Goal: Find specific page/section: Find specific page/section

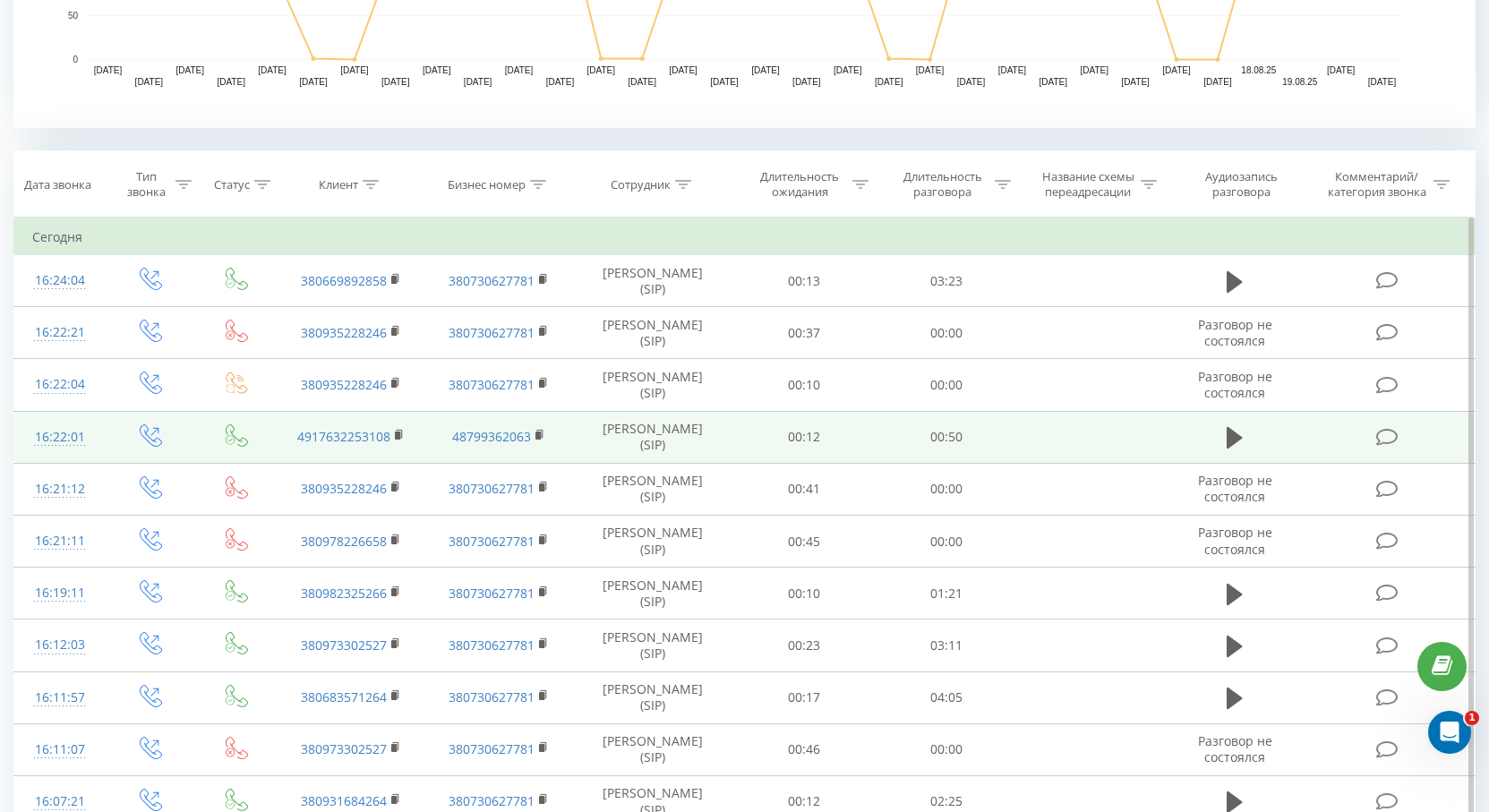
scroll to position [447, 0]
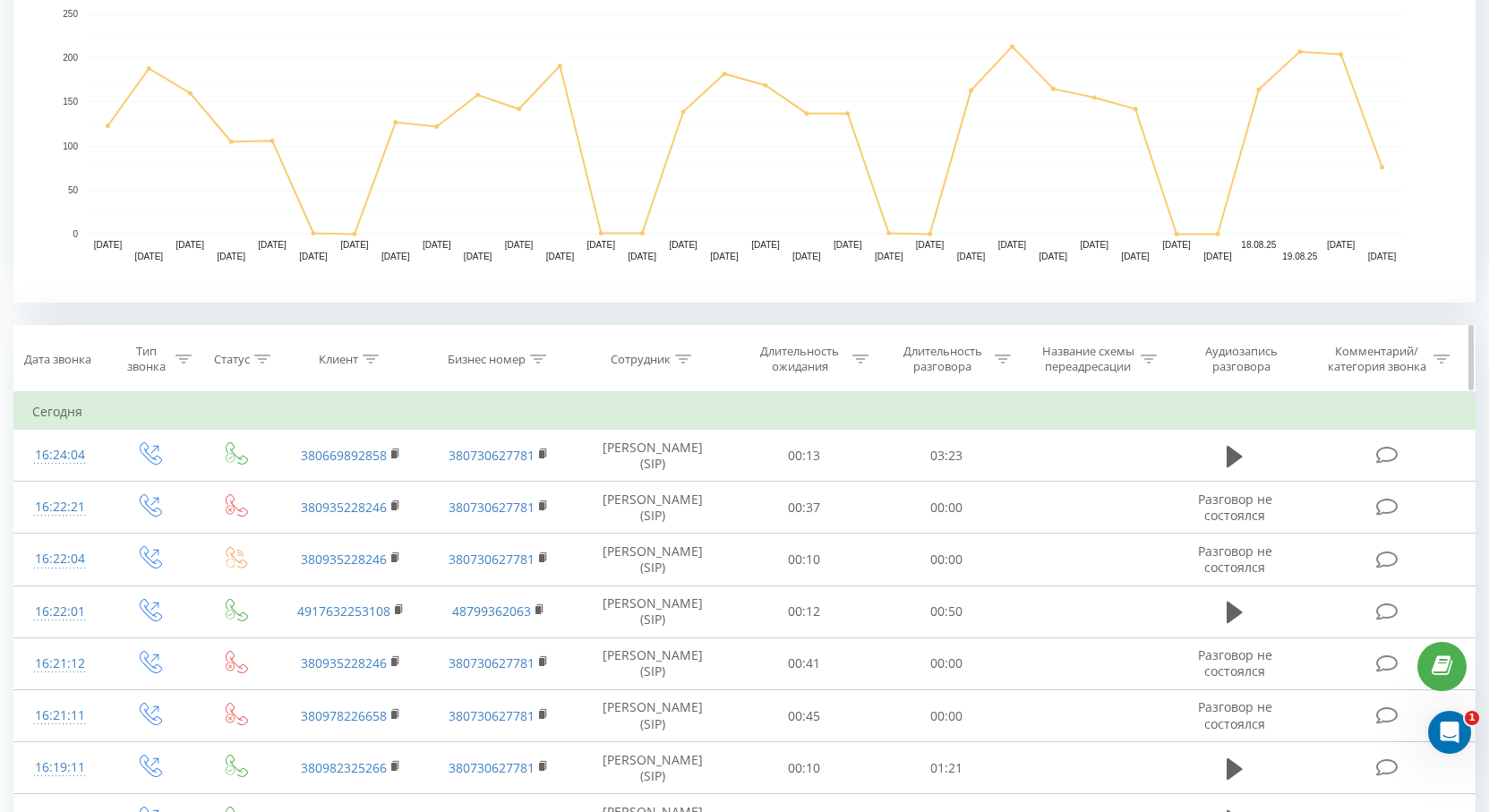
click at [683, 354] on icon at bounding box center [682, 358] width 16 height 9
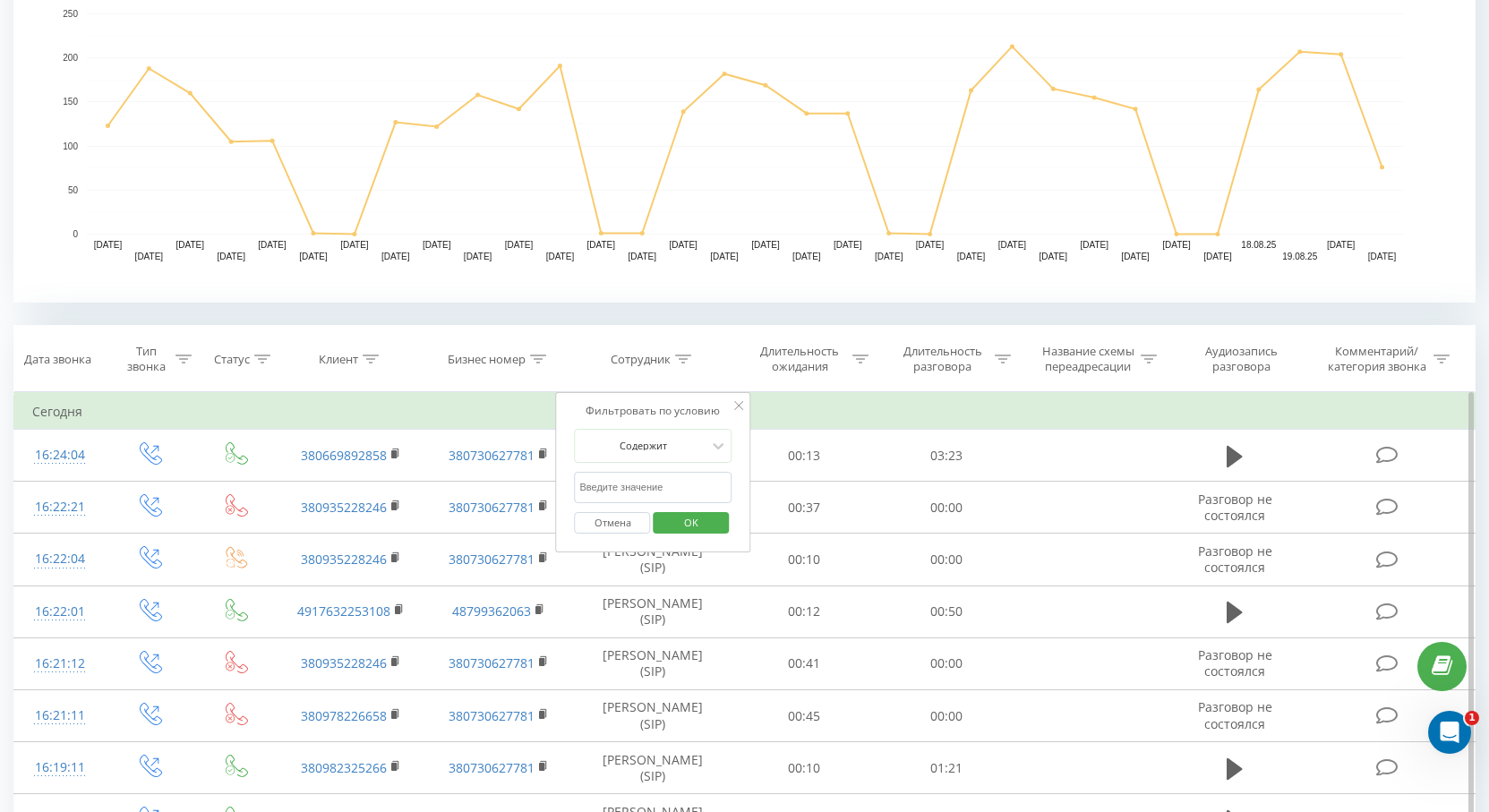
click at [647, 487] on input "text" at bounding box center [653, 488] width 158 height 32
type input "ч"
type input "[PERSON_NAME]"
click at [693, 519] on span "OK" at bounding box center [690, 522] width 51 height 28
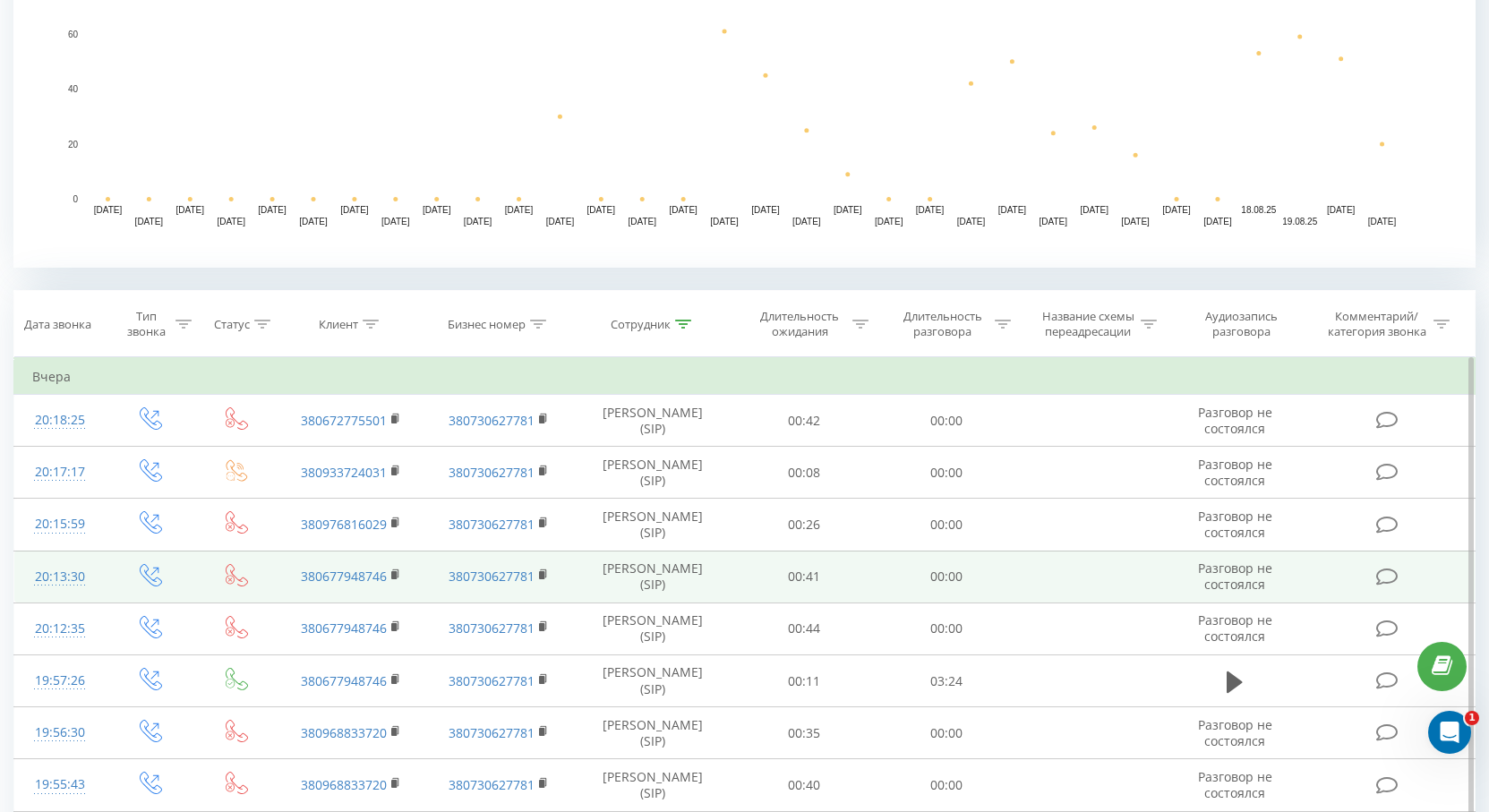
scroll to position [805, 0]
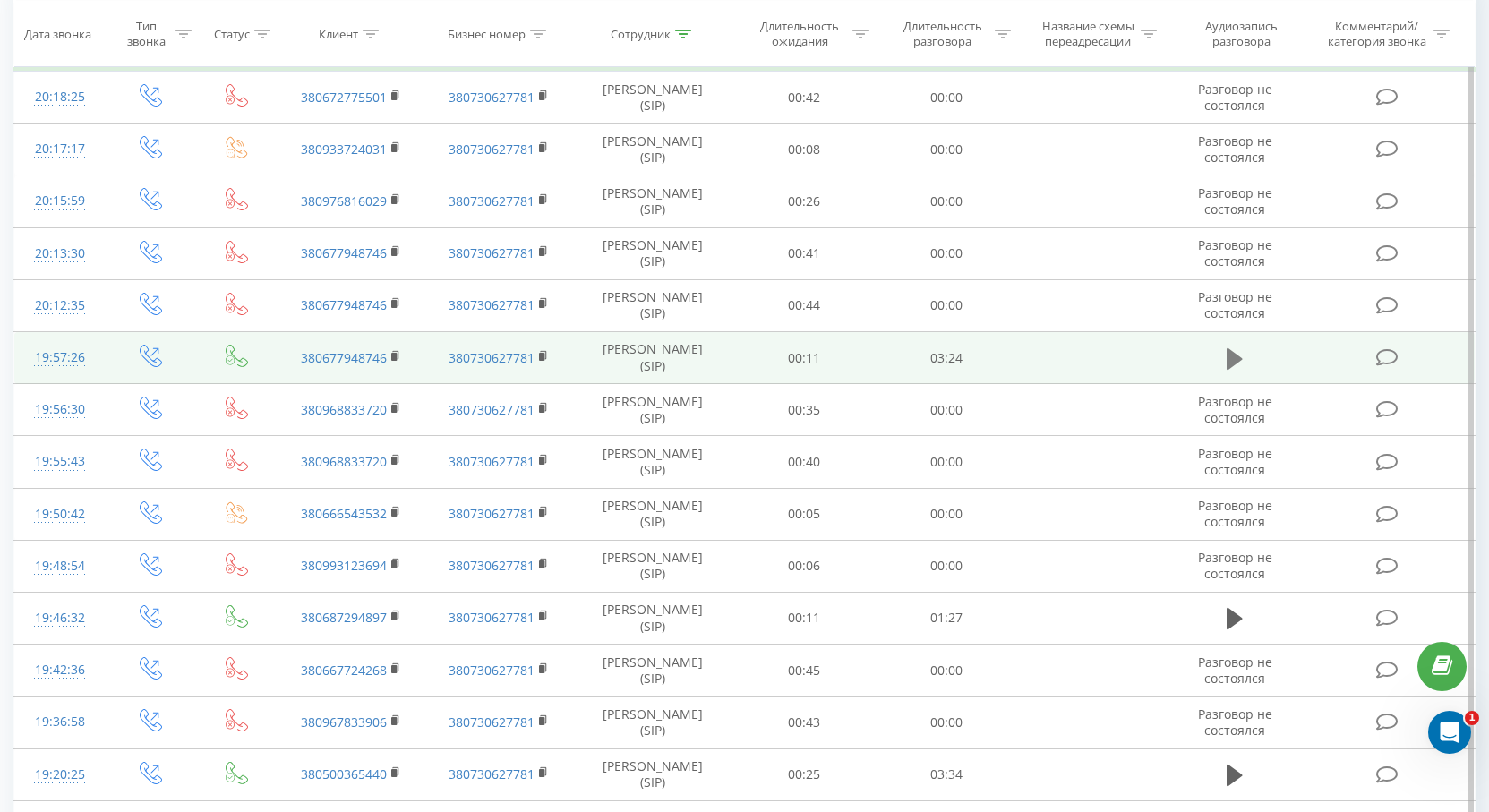
click at [1225, 352] on button at bounding box center [1234, 358] width 27 height 27
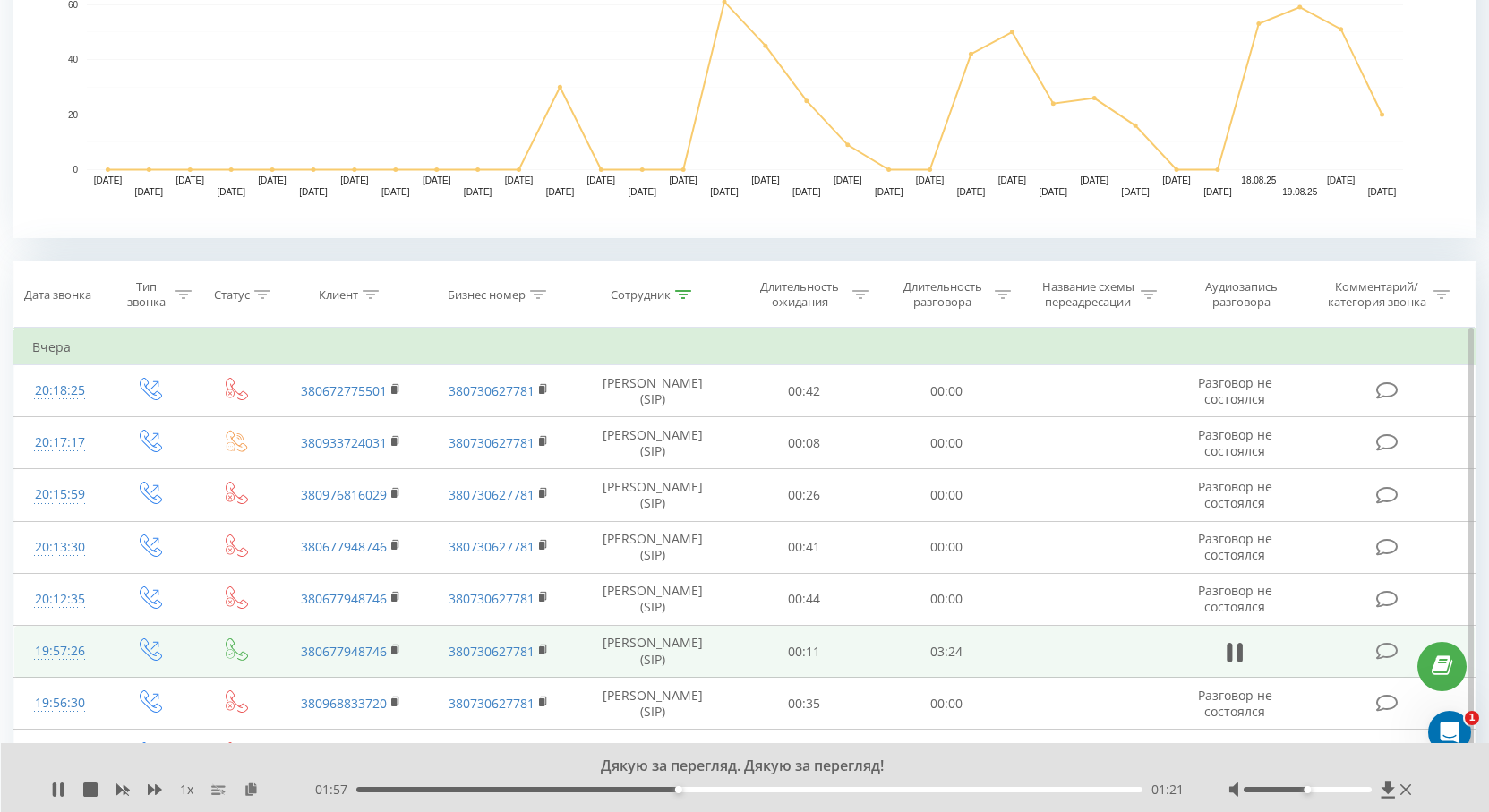
scroll to position [716, 0]
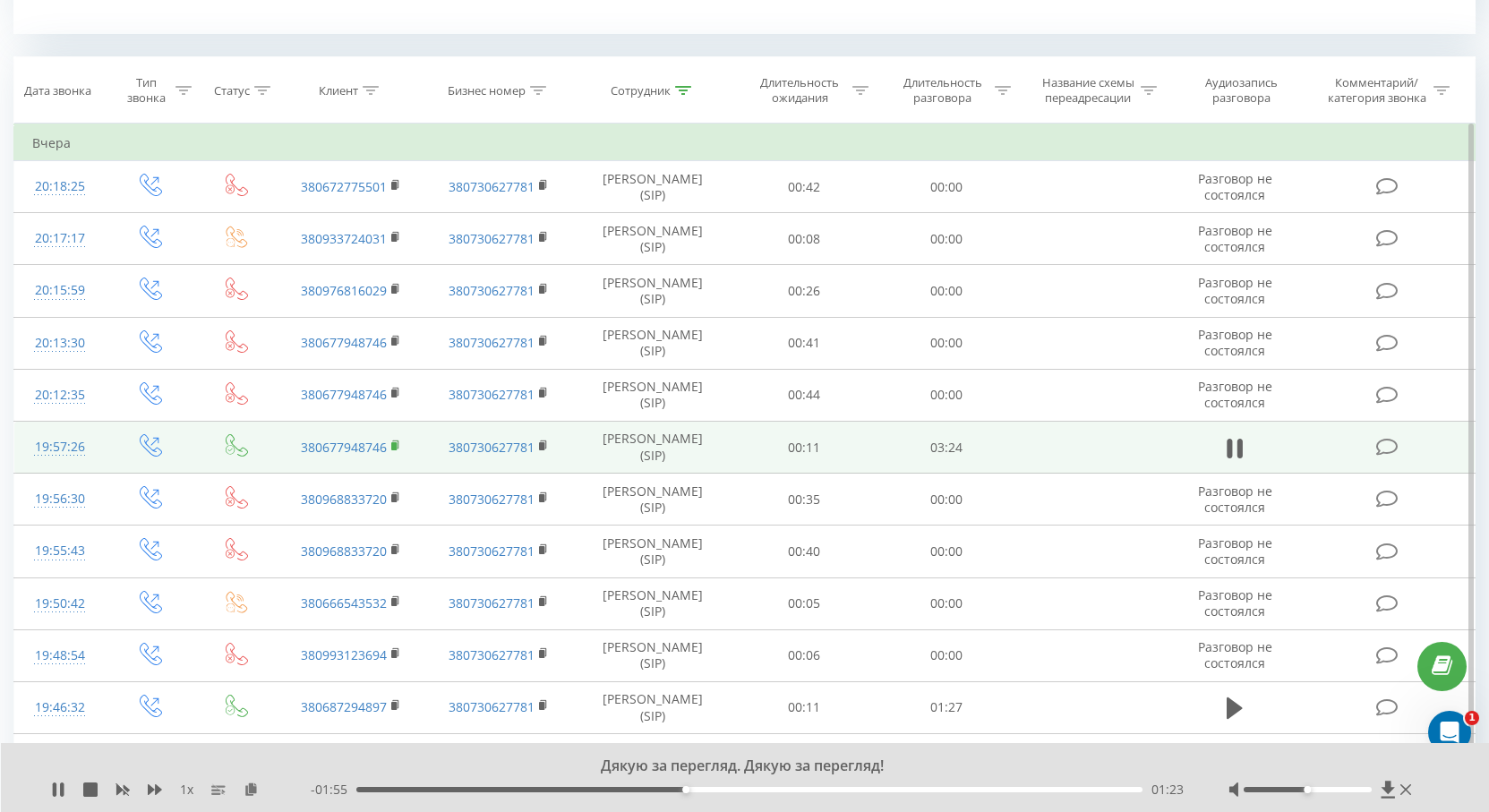
click at [398, 447] on icon at bounding box center [395, 443] width 6 height 8
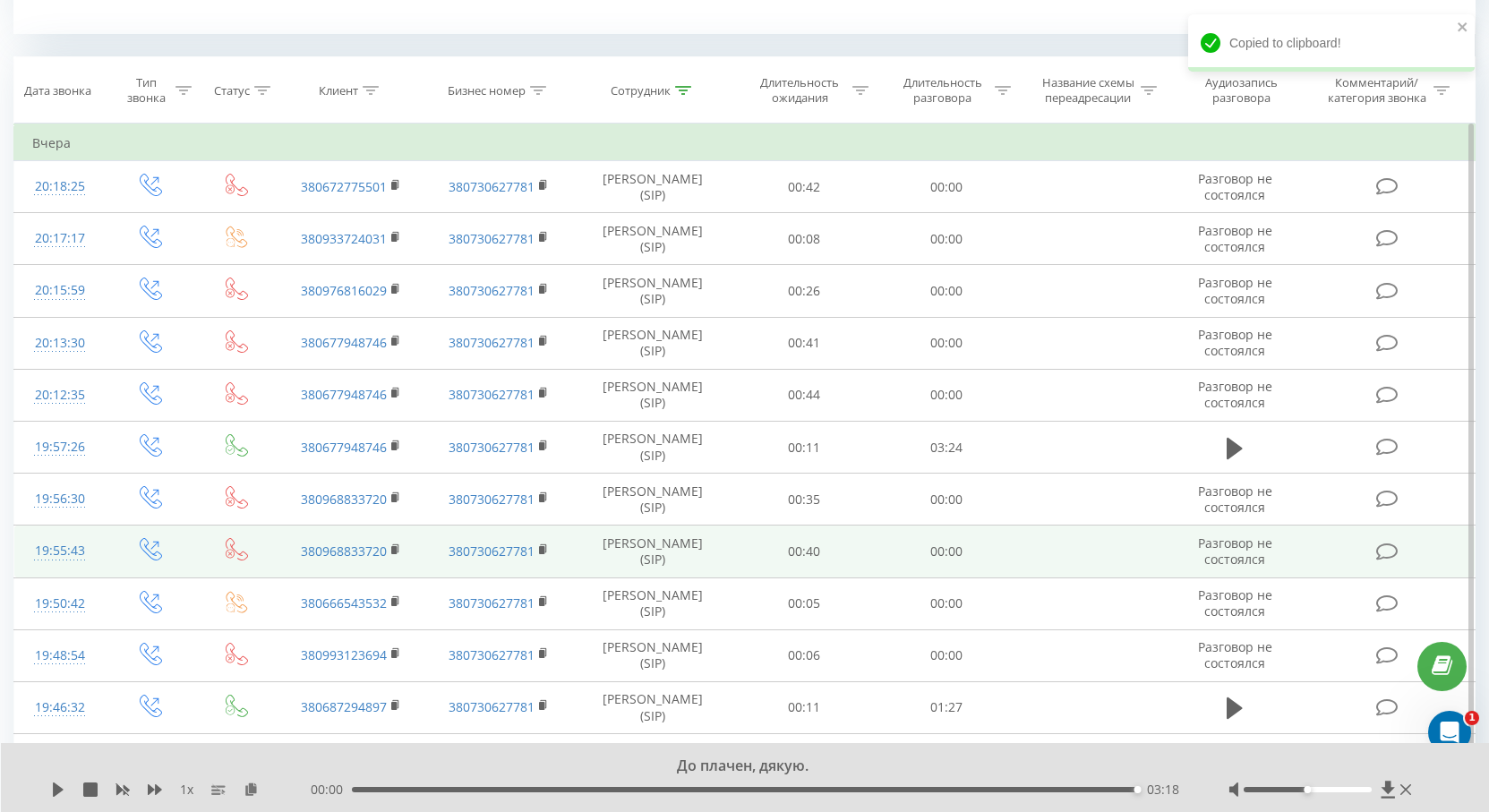
scroll to position [894, 0]
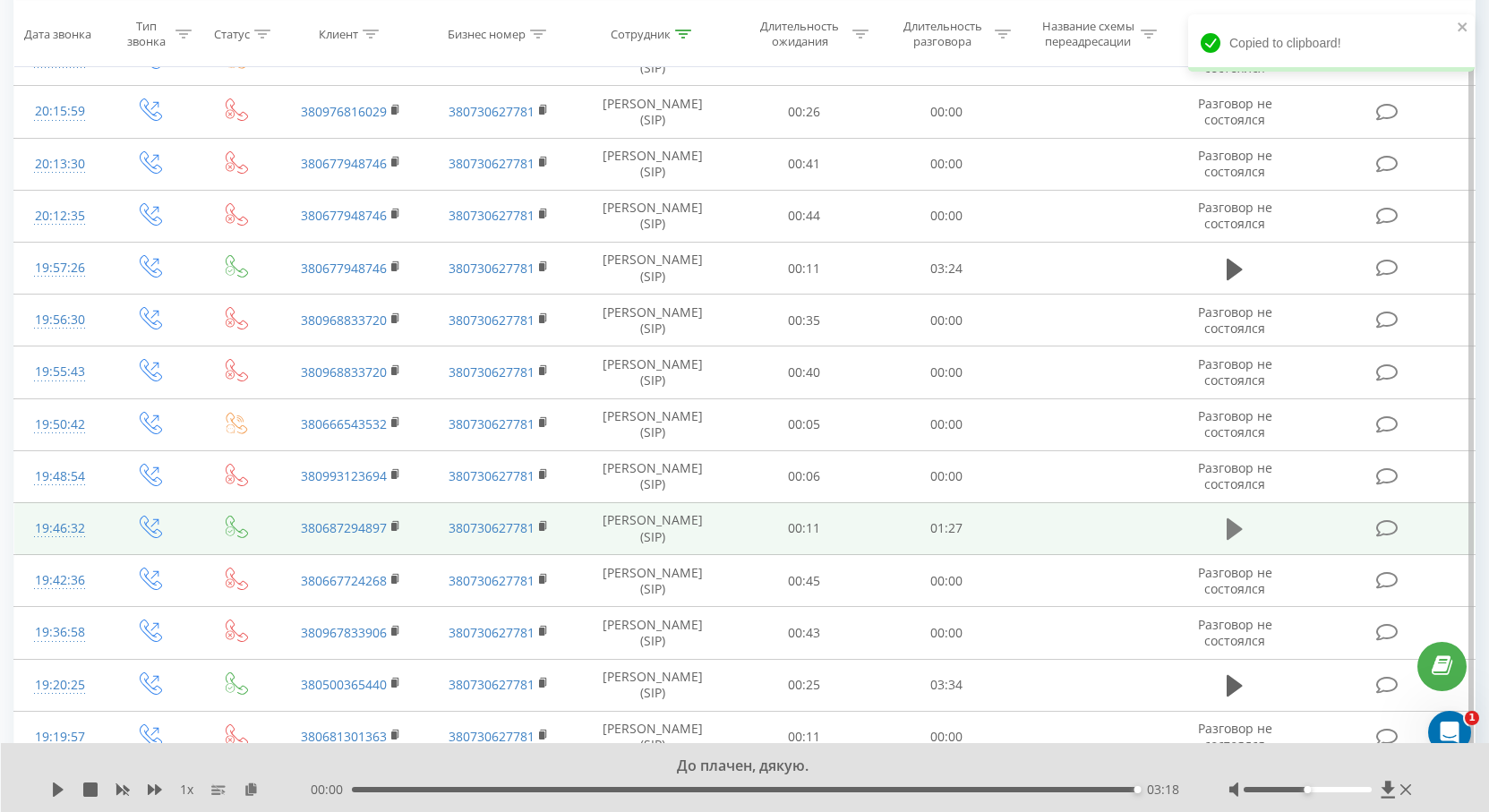
click at [1240, 528] on icon at bounding box center [1234, 529] width 16 height 22
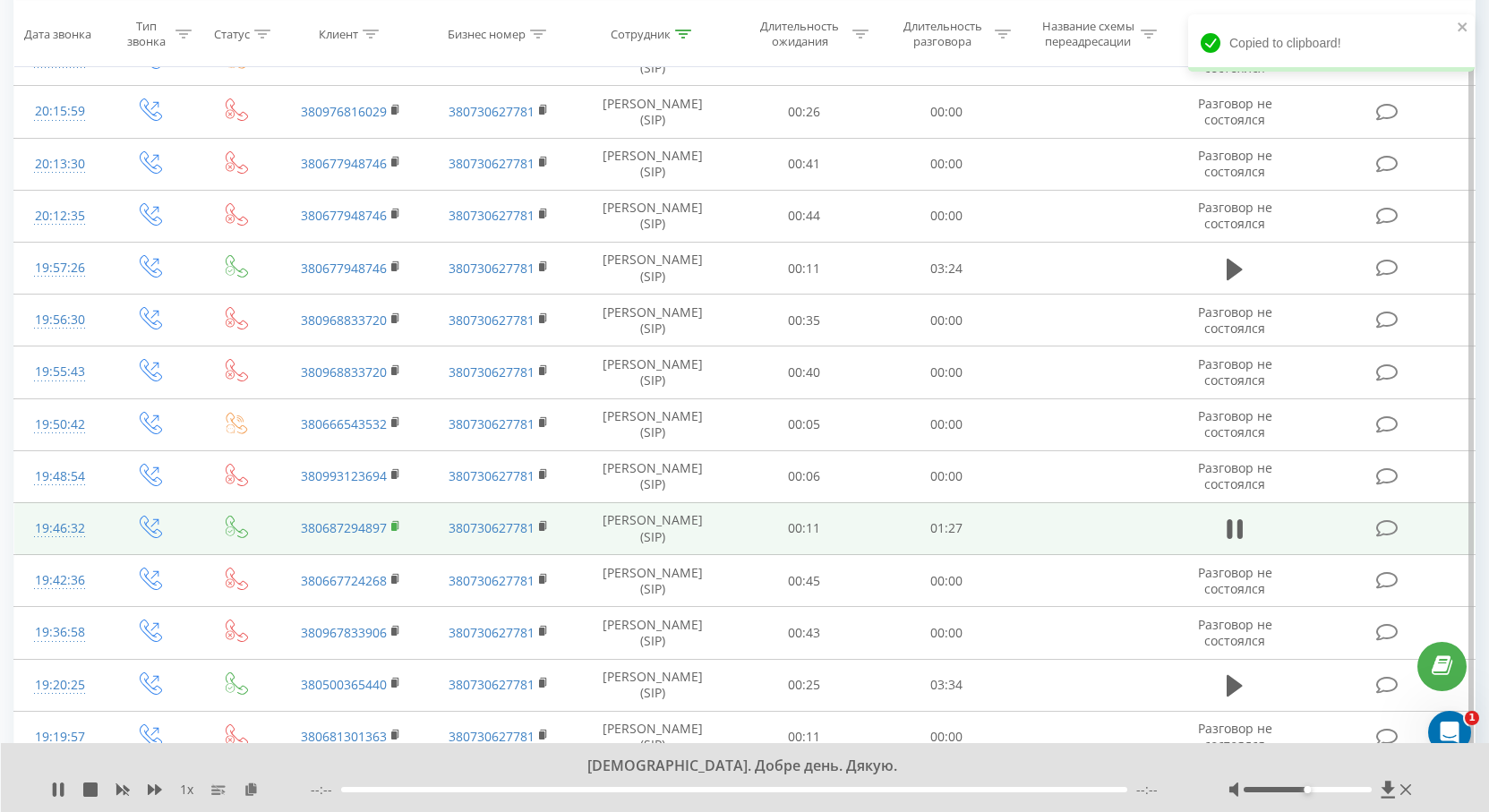
click at [396, 528] on rect at bounding box center [393, 526] width 5 height 8
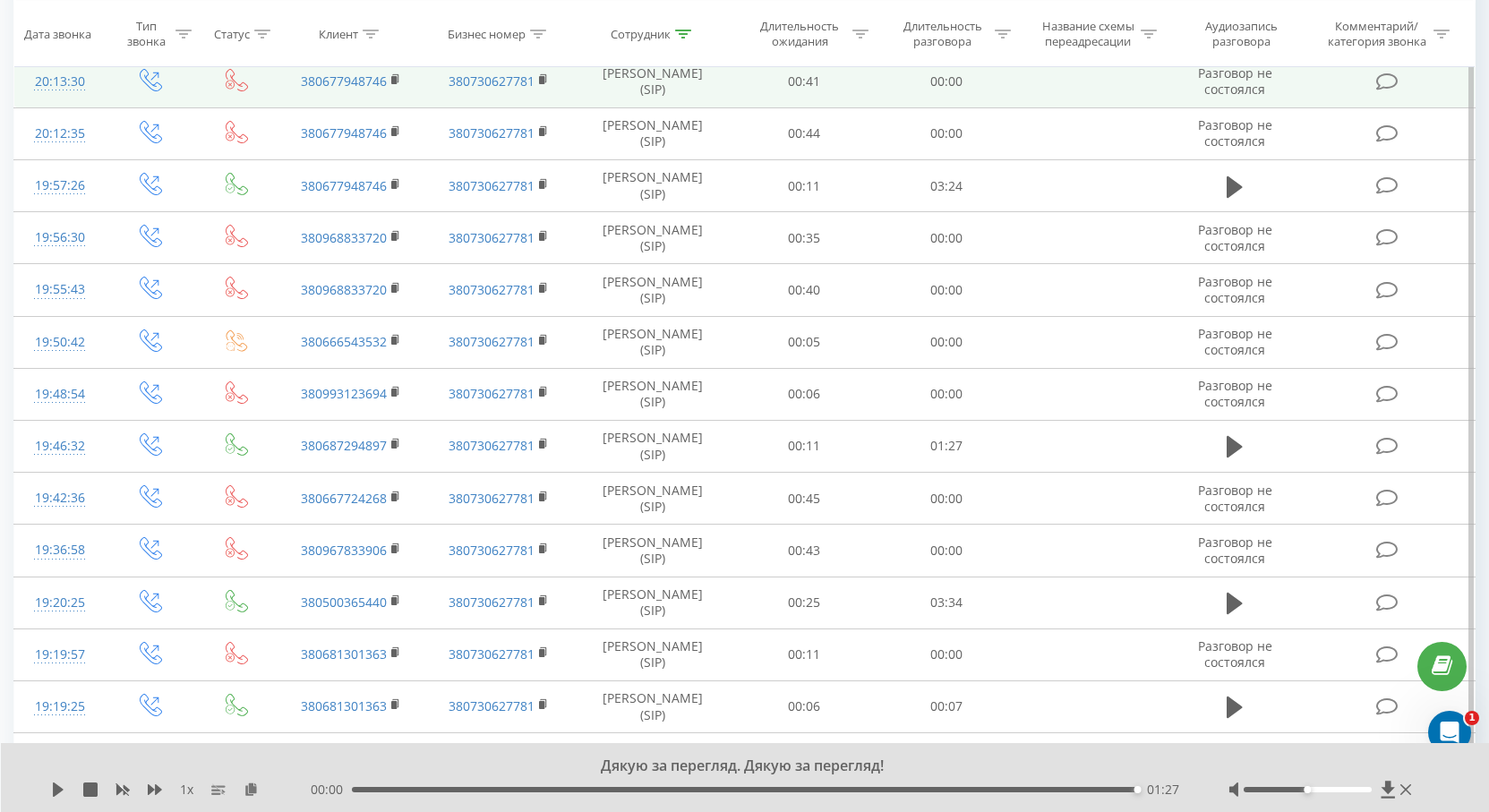
scroll to position [985, 0]
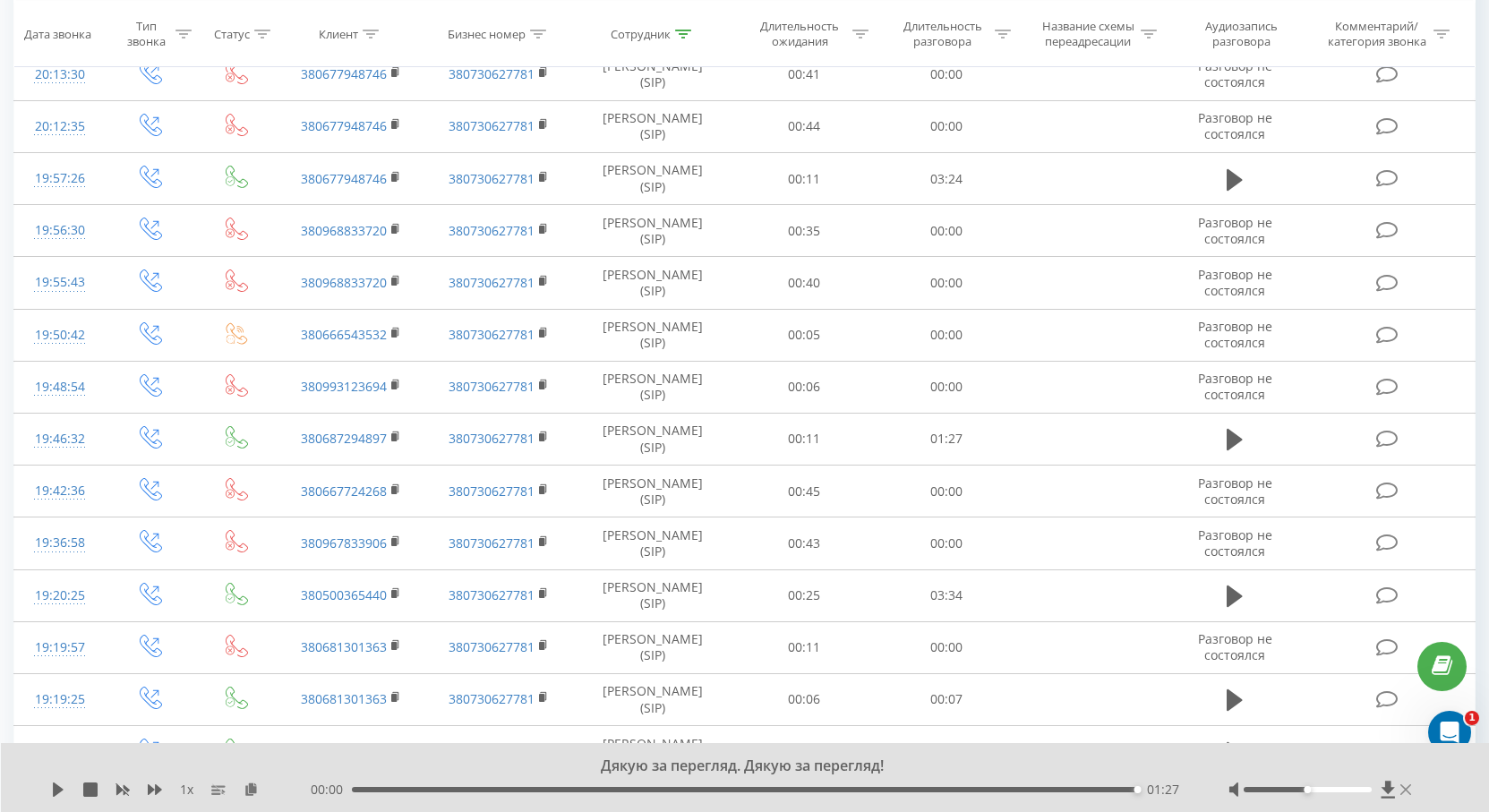
click at [1404, 790] on icon at bounding box center [1405, 789] width 11 height 11
